Goal: Task Accomplishment & Management: Use online tool/utility

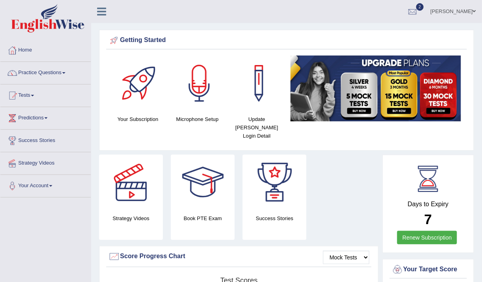
click at [45, 65] on link "Practice Questions" at bounding box center [45, 72] width 90 height 20
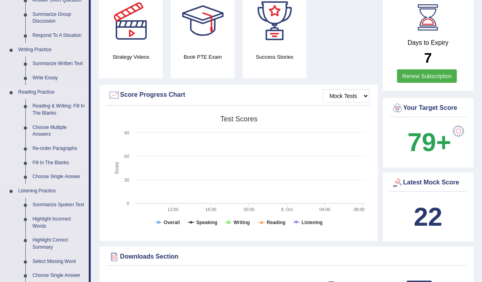
scroll to position [162, 0]
click at [36, 80] on link "Write Essay" at bounding box center [59, 78] width 60 height 14
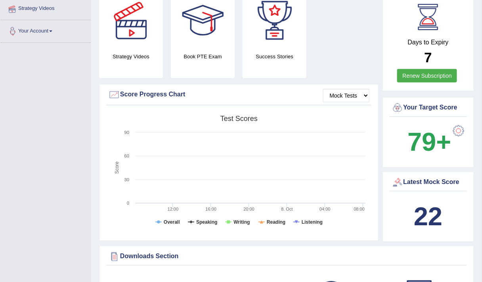
scroll to position [176, 0]
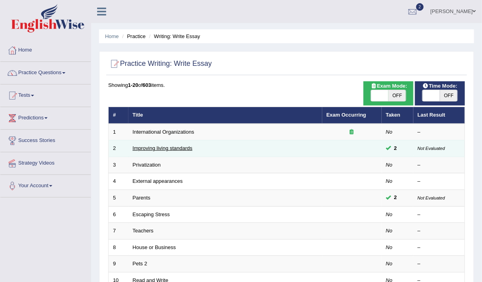
click at [152, 146] on link "Improving living standards" at bounding box center [163, 148] width 60 height 6
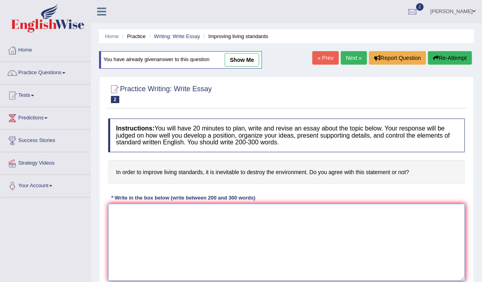
click at [144, 238] on textarea at bounding box center [286, 242] width 357 height 77
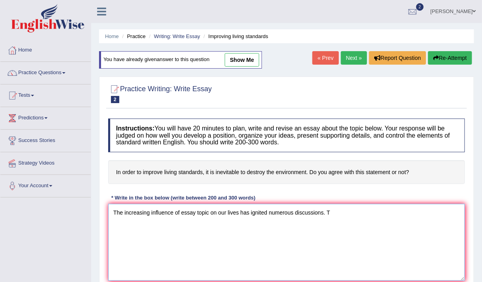
click at [144, 238] on textarea "The increasing influence of essay topic on our lives has ignited numerous discu…" at bounding box center [286, 242] width 357 height 77
click at [331, 209] on textarea "The increasing influence of essay topic on our lives has ignited numerous discu…" at bounding box center [286, 242] width 357 height 77
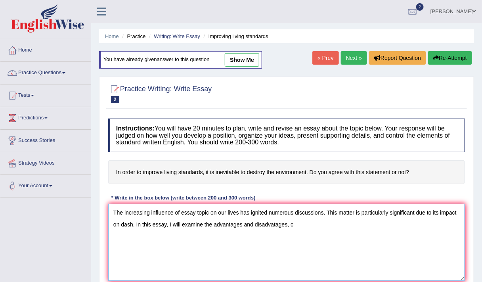
click at [425, 212] on textarea "The increasing influence of essay topic on our lives has ignited numerous discu…" at bounding box center [286, 242] width 357 height 77
click at [298, 229] on textarea "The increasing influence of essay topic on our lives has ignited numerous discu…" at bounding box center [286, 242] width 357 height 77
click at [286, 225] on textarea "The increasing influence of essay topic on our lives has ignited numerous discu…" at bounding box center [286, 242] width 357 height 77
click at [348, 227] on textarea "The increasing influence of essay topic on our lives has ignited numerous discu…" at bounding box center [286, 242] width 357 height 77
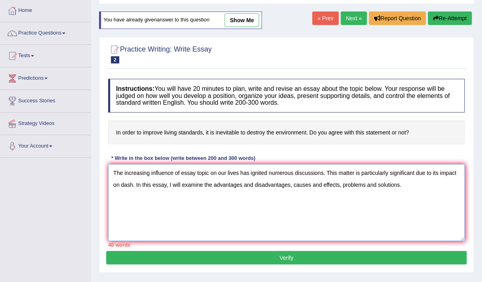
scroll to position [40, 0]
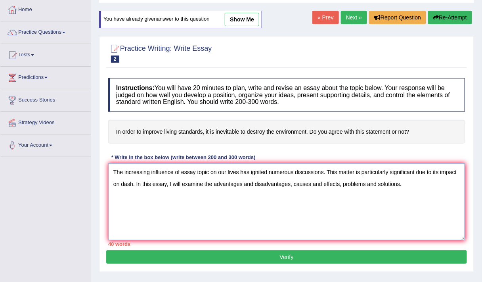
click at [424, 193] on textarea "The increasing influence of essay topic on our lives has ignited numerous discu…" at bounding box center [286, 201] width 357 height 77
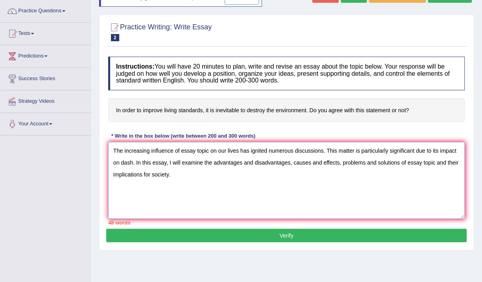
scroll to position [62, 0]
click at [153, 196] on textarea "The increasing influence of essay topic on our lives has ignited numerous discu…" at bounding box center [286, 180] width 357 height 77
click at [190, 176] on textarea "The increasing influence of essay topic on our lives has ignited numerous discu…" at bounding box center [286, 180] width 357 height 77
click at [119, 210] on textarea "The increasing influence of essay topic on our lives has ignited numerous discu…" at bounding box center [286, 180] width 357 height 77
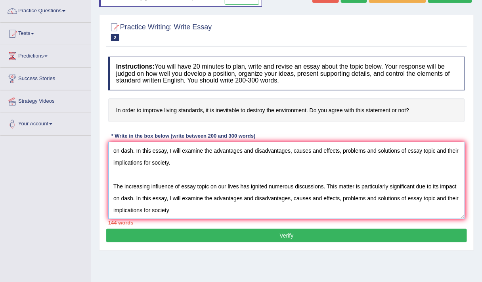
scroll to position [75, 0]
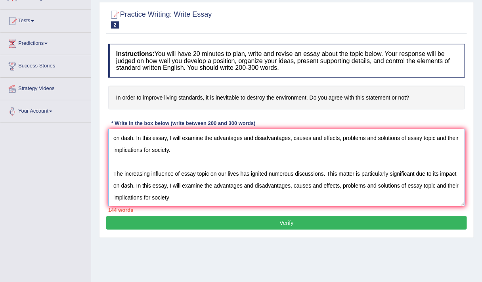
click at [214, 197] on textarea "The increasing influence of essay topic on our lives has ignited numerous discu…" at bounding box center [286, 167] width 357 height 77
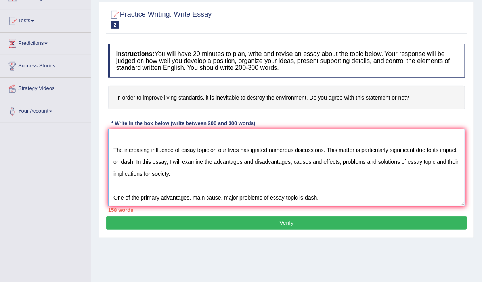
scroll to position [71, 0]
click at [327, 196] on textarea "The increasing influence of essay topic on our lives has ignited numerous discu…" at bounding box center [286, 167] width 357 height 77
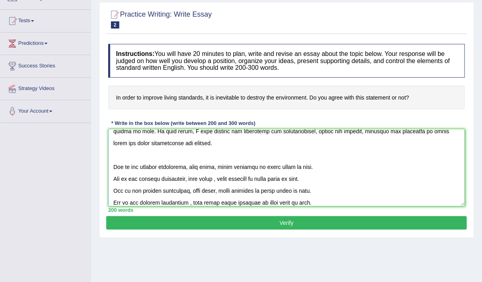
scroll to position [113, 0]
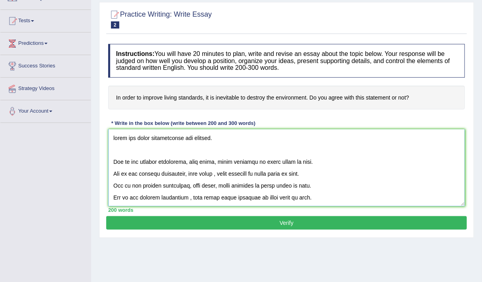
click at [327, 196] on textarea at bounding box center [286, 167] width 357 height 77
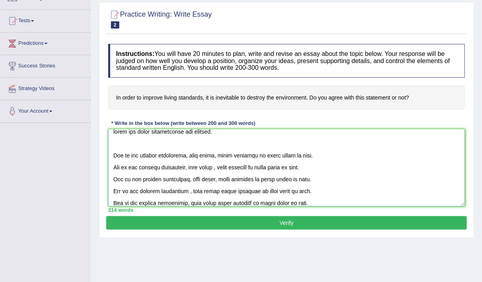
scroll to position [126, 0]
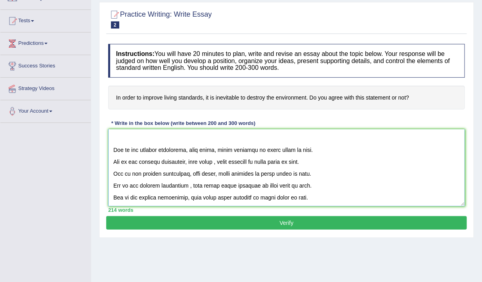
click at [220, 190] on textarea at bounding box center [286, 167] width 357 height 77
click at [262, 189] on textarea at bounding box center [286, 167] width 357 height 77
click at [327, 193] on textarea at bounding box center [286, 167] width 357 height 77
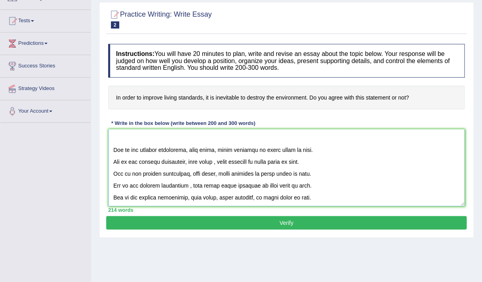
click at [327, 193] on textarea at bounding box center [286, 167] width 357 height 77
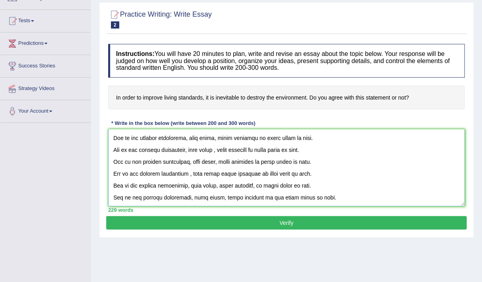
click at [191, 161] on textarea at bounding box center [286, 167] width 357 height 77
click at [221, 161] on textarea at bounding box center [286, 167] width 357 height 77
click at [265, 161] on textarea at bounding box center [286, 167] width 357 height 77
click at [351, 148] on textarea at bounding box center [286, 167] width 357 height 77
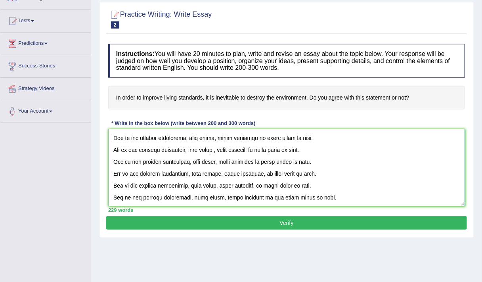
click at [265, 162] on textarea at bounding box center [286, 167] width 357 height 77
click at [400, 148] on textarea at bounding box center [286, 167] width 357 height 77
type textarea "The increasing influence of essay topic on our lives has ignited numerous discu…"
